Goal: Task Accomplishment & Management: Use online tool/utility

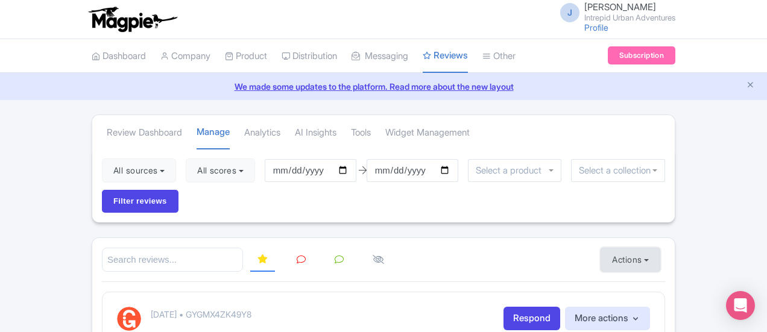
click at [660, 248] on button "Actions" at bounding box center [630, 260] width 60 height 24
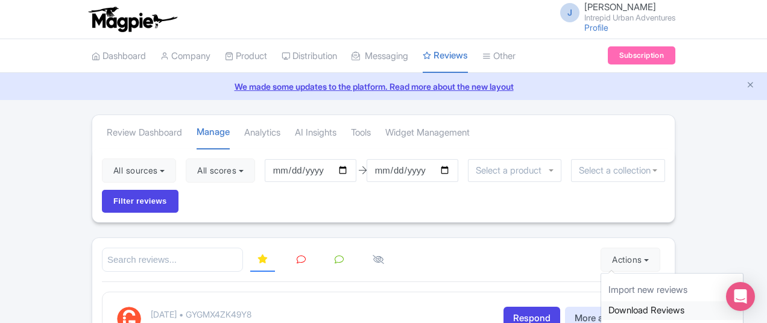
click at [697, 301] on link "Download Reviews" at bounding box center [672, 310] width 142 height 19
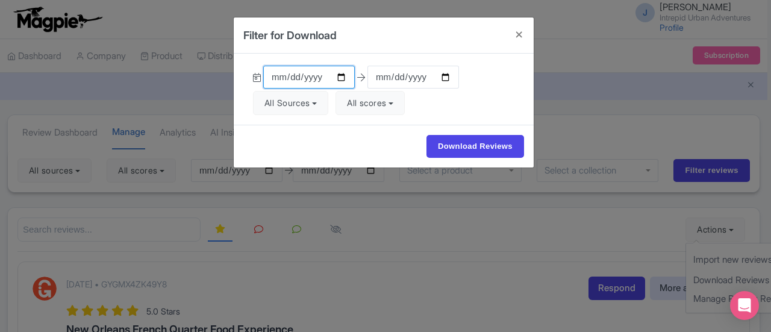
click at [341, 76] on input "[DATE]" at bounding box center [309, 77] width 92 height 23
type input "[DATE]"
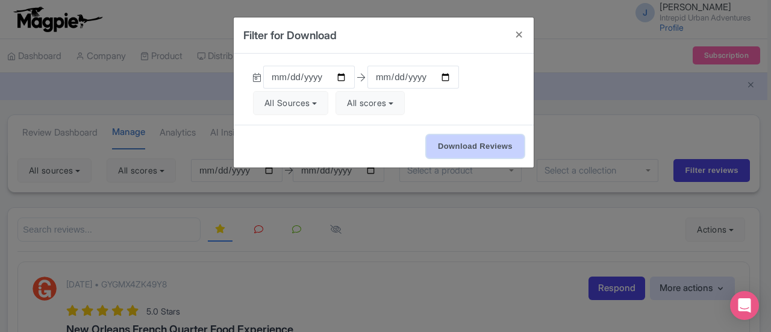
click at [473, 142] on input "Download Reviews" at bounding box center [476, 146] width 98 height 23
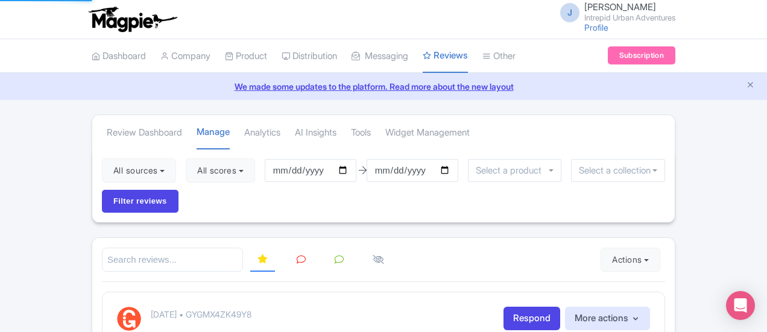
click at [581, 167] on input "select-one" at bounding box center [618, 170] width 78 height 11
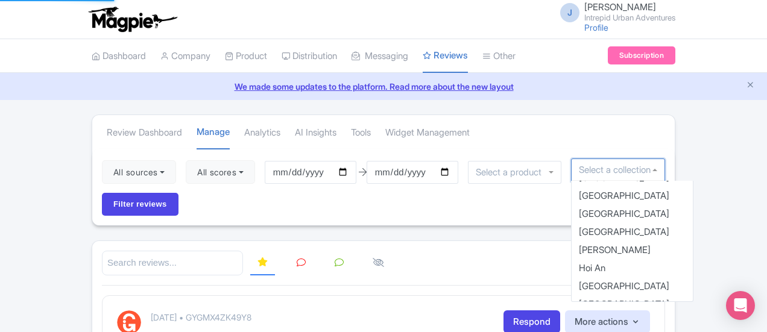
scroll to position [274, 0]
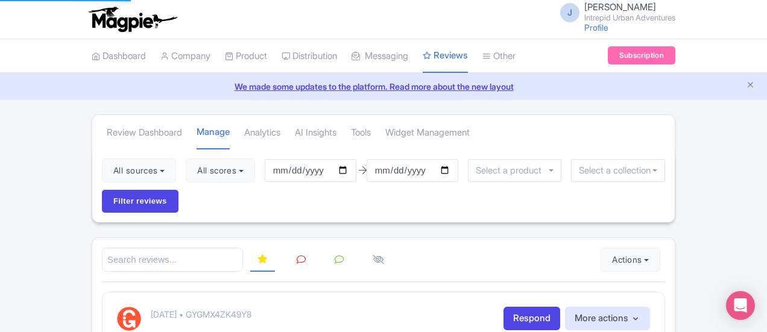
click at [483, 134] on div "Review Dashboard [GEOGRAPHIC_DATA] Analytics AI Insights Tools Widget Management" at bounding box center [383, 132] width 582 height 34
click at [351, 131] on link "Tools" at bounding box center [361, 132] width 20 height 33
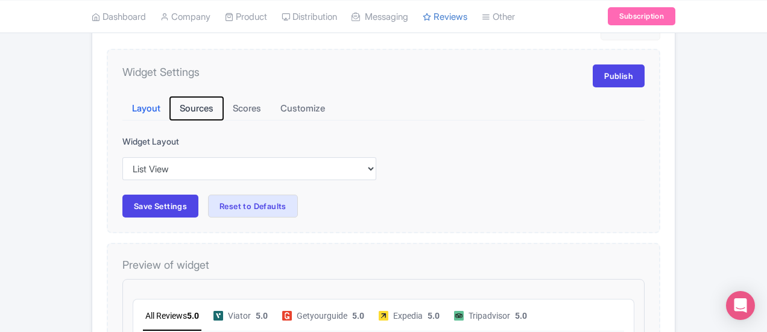
click at [170, 105] on button "Sources" at bounding box center [196, 109] width 53 height 24
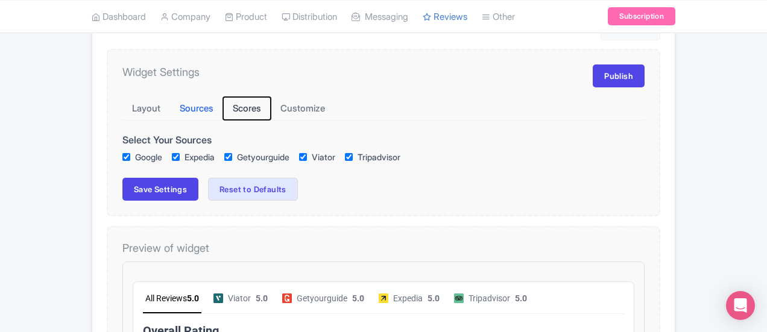
click at [223, 99] on button "Scores" at bounding box center [247, 109] width 48 height 24
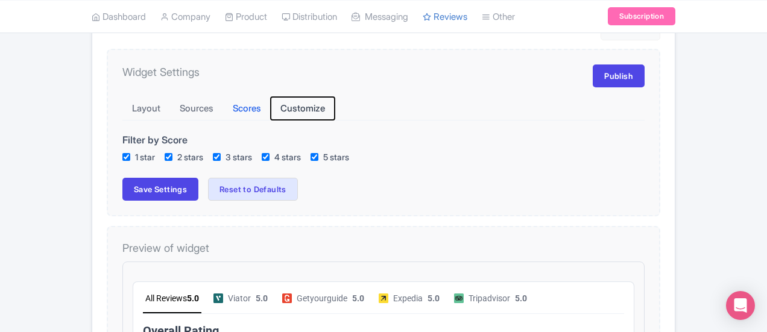
click at [271, 101] on button "Customize" at bounding box center [303, 109] width 64 height 24
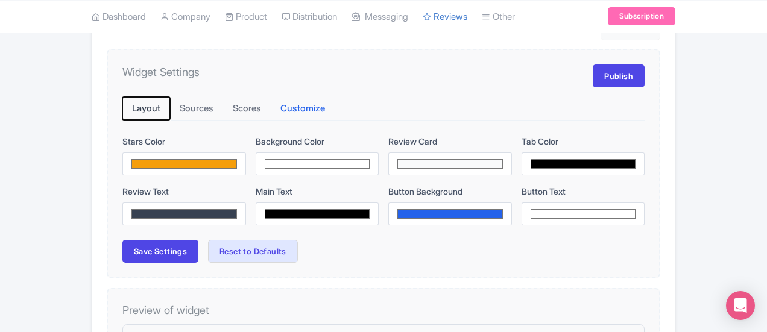
click at [122, 104] on button "Layout" at bounding box center [146, 109] width 48 height 24
